Goal: Obtain resource: Download file/media

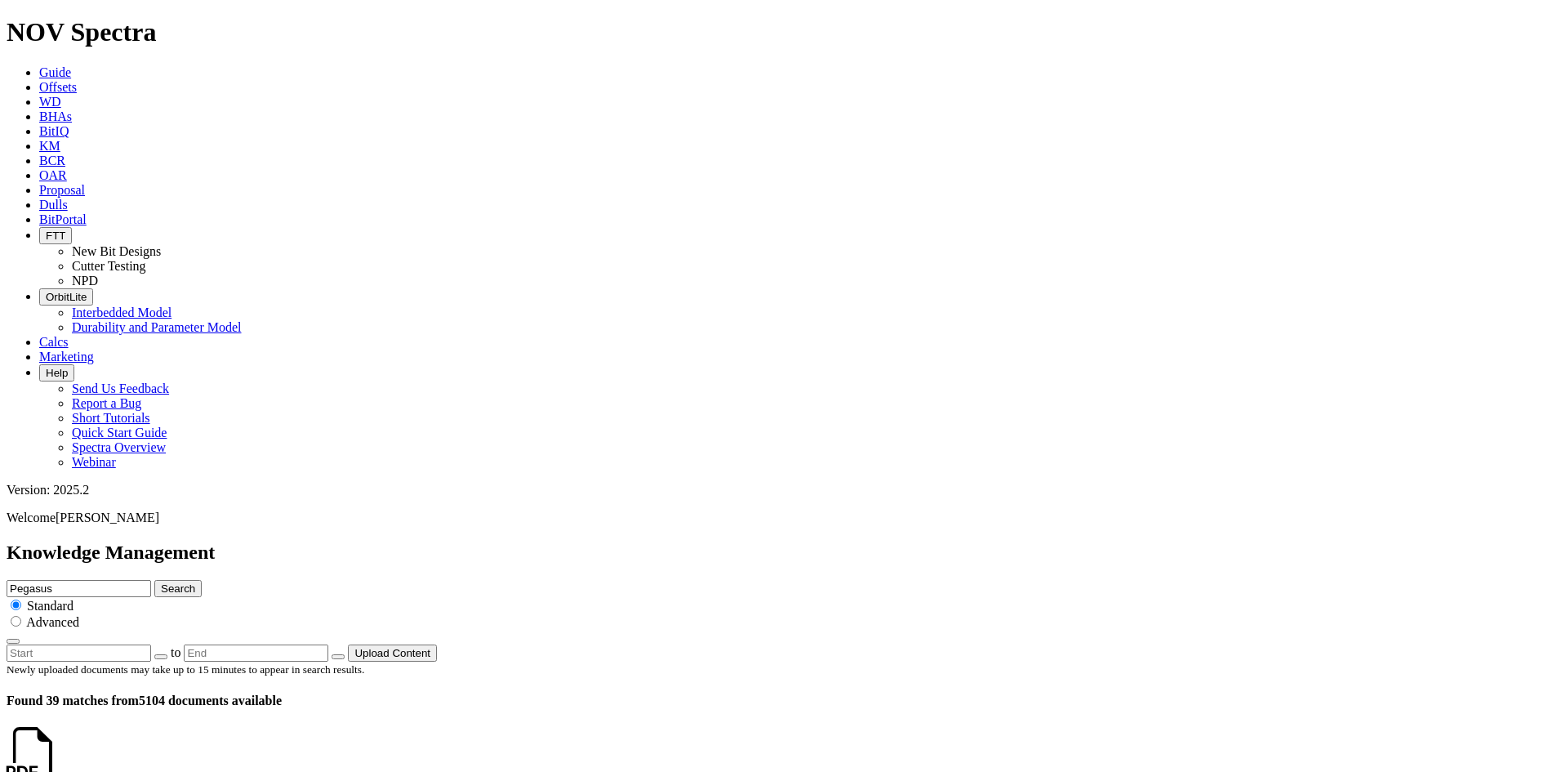
scroll to position [327, 0]
